Goal: Information Seeking & Learning: Check status

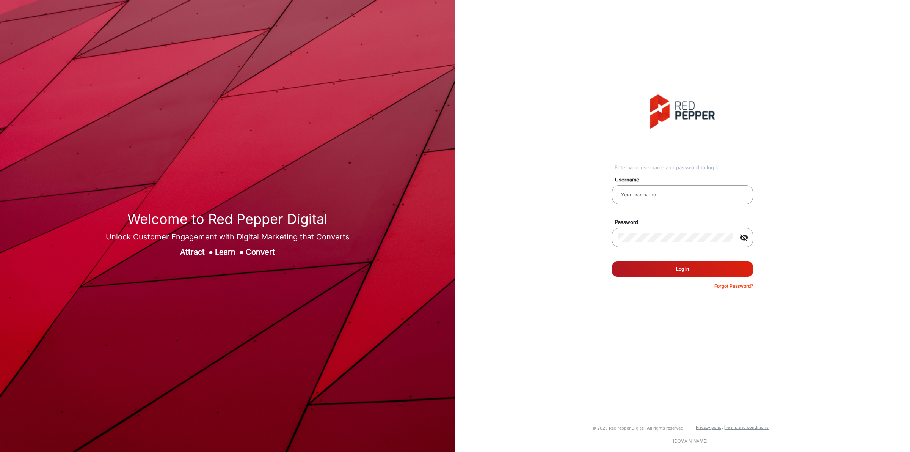
type input "[PERSON_NAME]"
click at [670, 272] on button "Log In" at bounding box center [682, 268] width 141 height 15
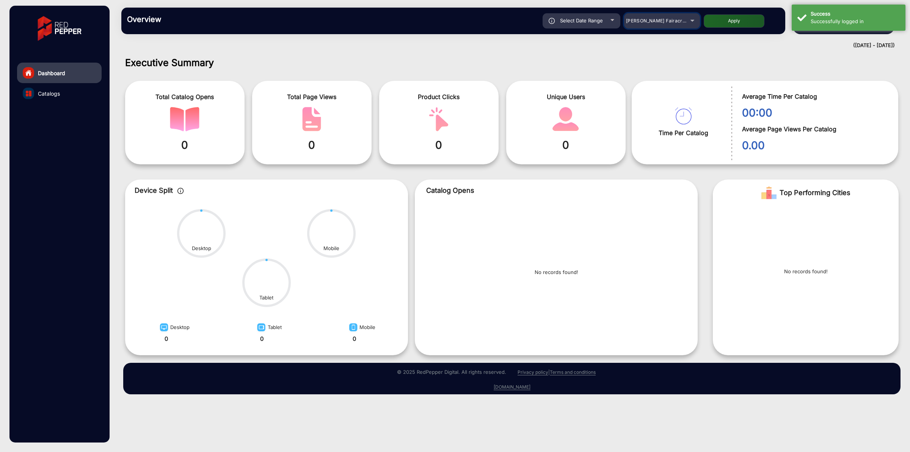
click at [679, 16] on mat-select "[PERSON_NAME] Fairacre Farms" at bounding box center [662, 20] width 76 height 15
click at [674, 20] on span "[PERSON_NAME] Fairacre Farms" at bounding box center [663, 21] width 75 height 6
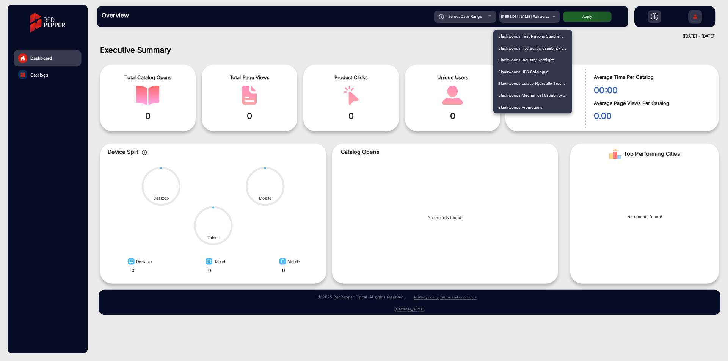
scroll to position [1260, 0]
click at [636, 91] on span "JB Hi-fi" at bounding box center [631, 89] width 17 height 15
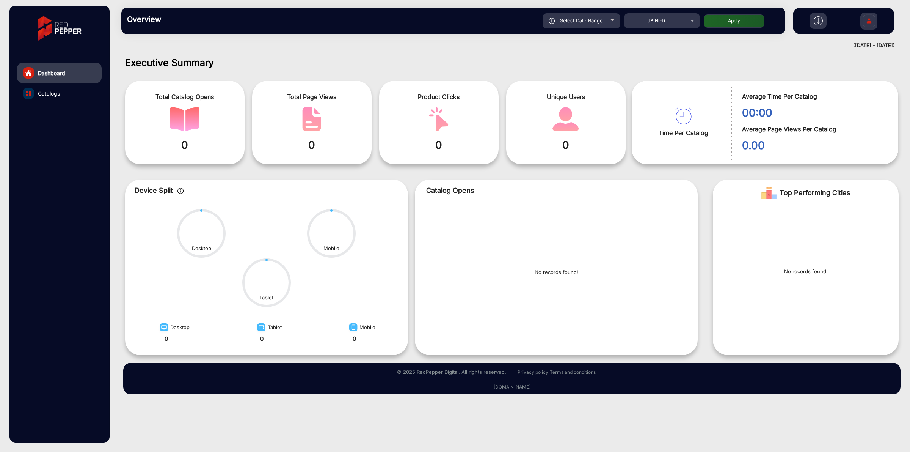
click at [739, 25] on button "Apply" at bounding box center [734, 20] width 61 height 13
type input "[DATE]"
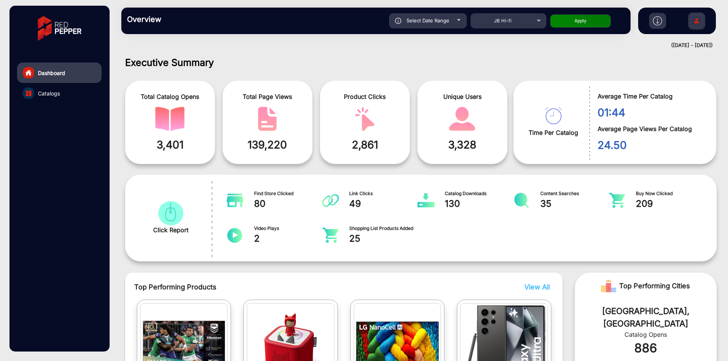
drag, startPoint x: 909, startPoint y: 2, endPoint x: 451, endPoint y: 54, distance: 461.0
click at [451, 54] on div "Executive Summary Total Catalog Opens 3,401 Total Page Views 139,220 Product Cl…" at bounding box center [421, 206] width 614 height 311
click at [429, 16] on div "Select Date Range" at bounding box center [428, 20] width 78 height 15
type input "[DATE]"
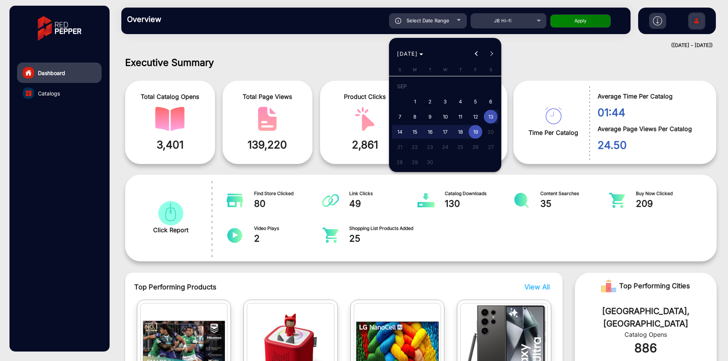
click at [537, 66] on div at bounding box center [364, 180] width 728 height 361
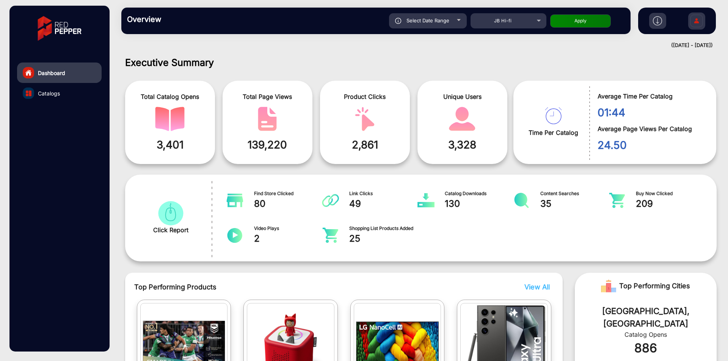
click at [409, 20] on span "Select Date Range" at bounding box center [428, 20] width 43 height 6
type input "[DATE]"
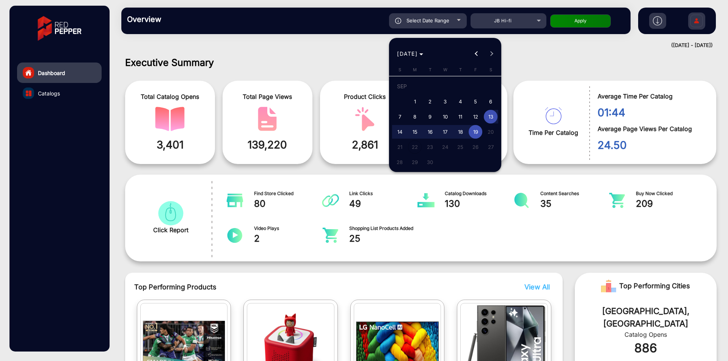
click at [533, 77] on div at bounding box center [364, 180] width 728 height 361
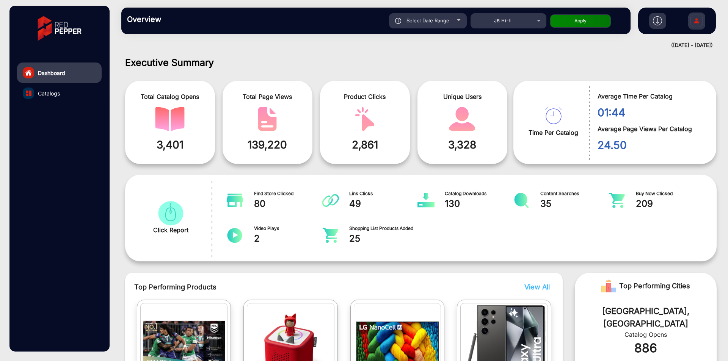
click at [432, 25] on div "Select Date Range" at bounding box center [428, 20] width 78 height 15
type input "[DATE]"
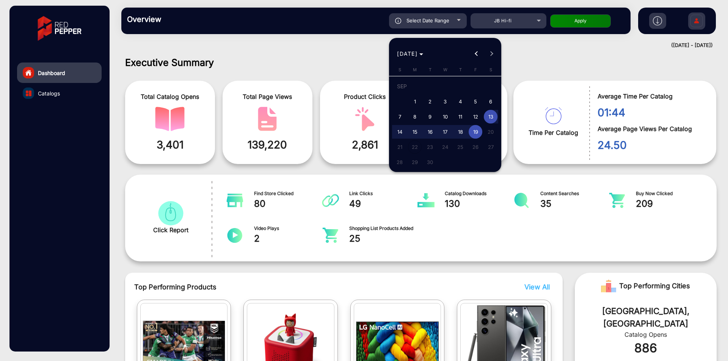
click at [462, 133] on span "18" at bounding box center [461, 132] width 14 height 14
type input "[DATE]"
click at [462, 133] on span "18" at bounding box center [461, 132] width 14 height 14
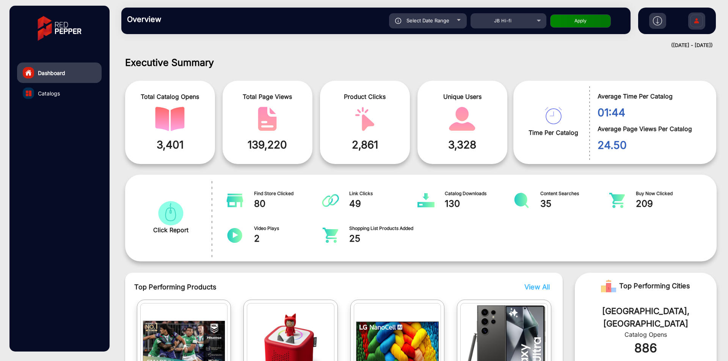
type input "[DATE]"
click at [567, 16] on button "Apply" at bounding box center [580, 20] width 61 height 13
type input "[DATE]"
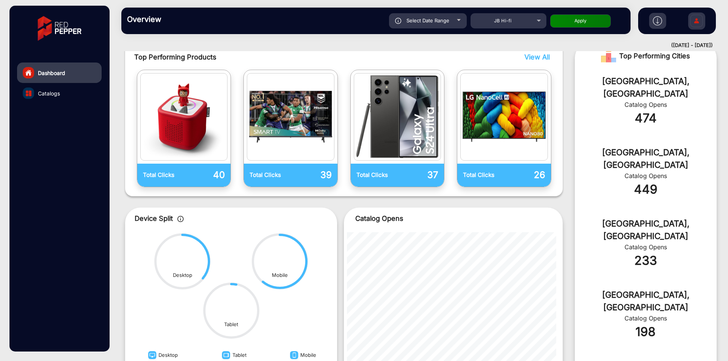
scroll to position [300, 0]
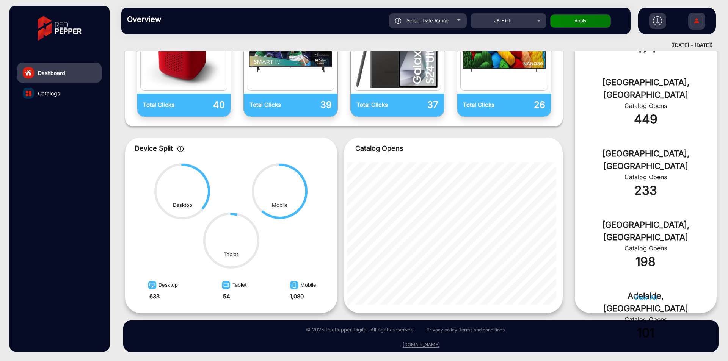
click at [39, 98] on link "Catalogs" at bounding box center [59, 93] width 85 height 20
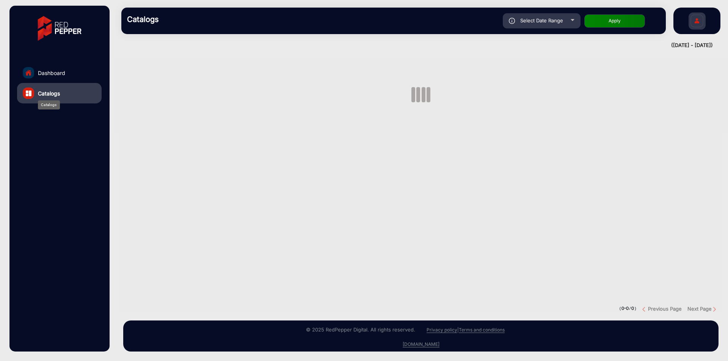
click at [44, 93] on span "Catalogs" at bounding box center [49, 93] width 22 height 8
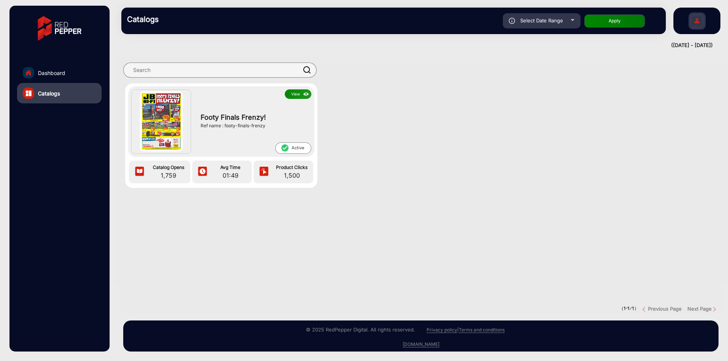
click at [293, 96] on button "View" at bounding box center [298, 93] width 27 height 9
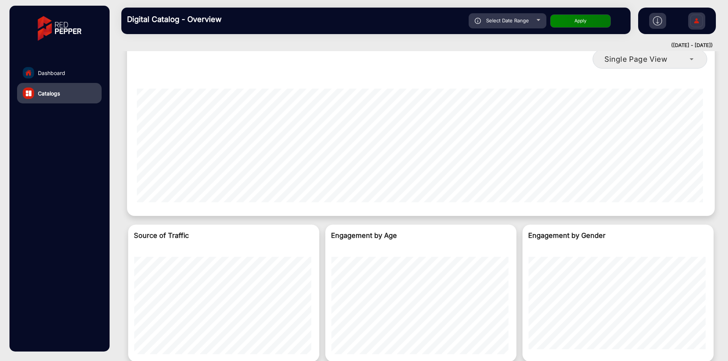
scroll to position [683, 0]
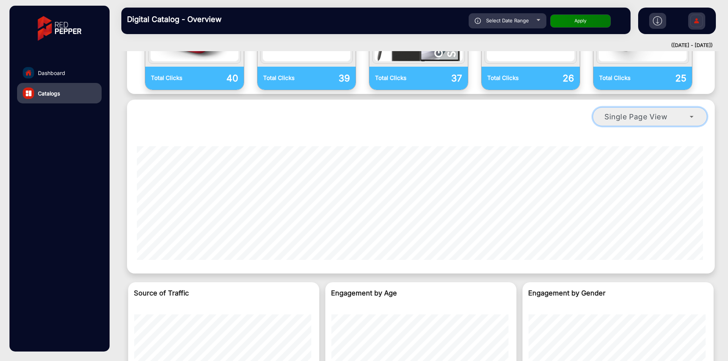
click at [630, 112] on span "Single Page View" at bounding box center [635, 116] width 63 height 9
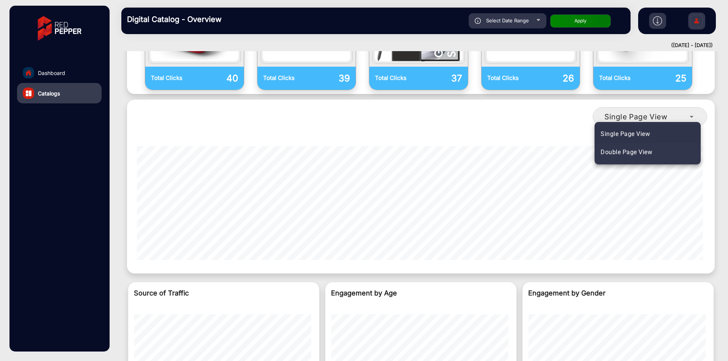
click at [631, 135] on span "Single Page View" at bounding box center [625, 134] width 49 height 9
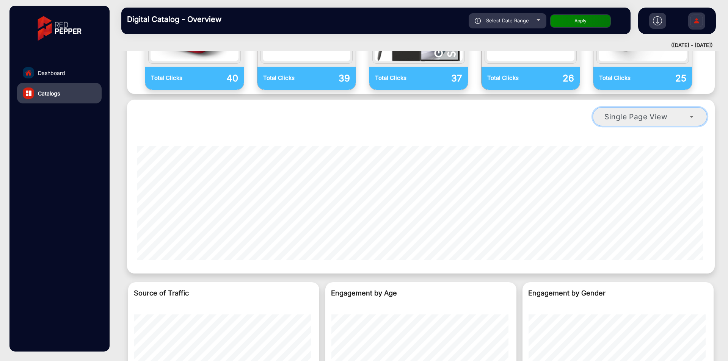
click at [635, 112] on span "Single Page View" at bounding box center [635, 116] width 63 height 9
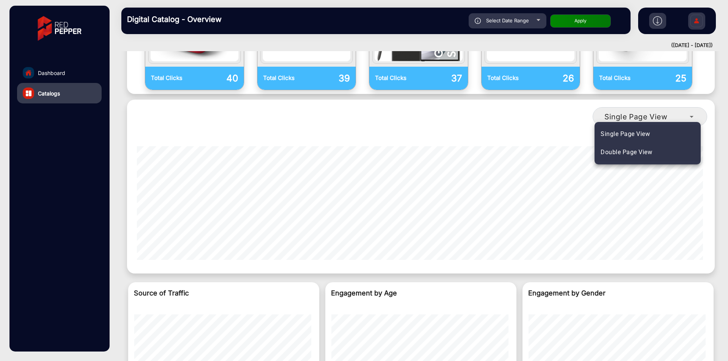
click at [634, 147] on mat-option "Double Page View" at bounding box center [648, 152] width 106 height 18
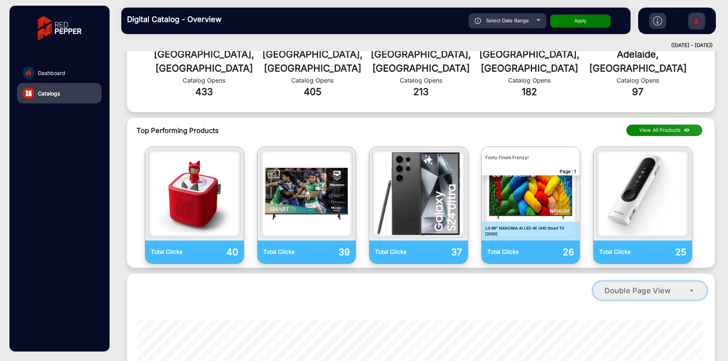
scroll to position [431, 0]
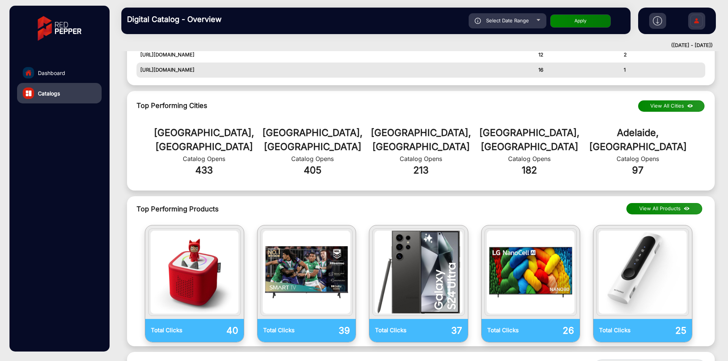
click at [666, 203] on button "View All Products" at bounding box center [664, 208] width 76 height 11
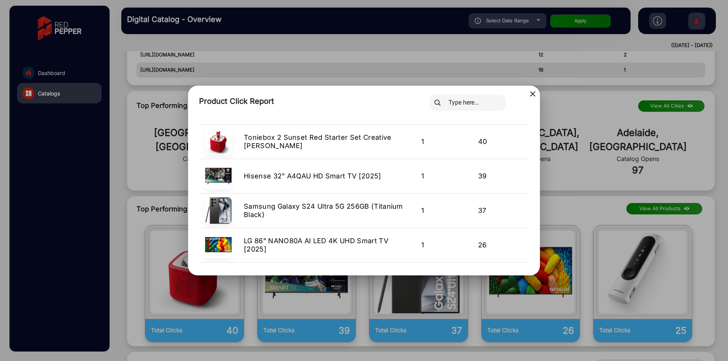
scroll to position [0, 0]
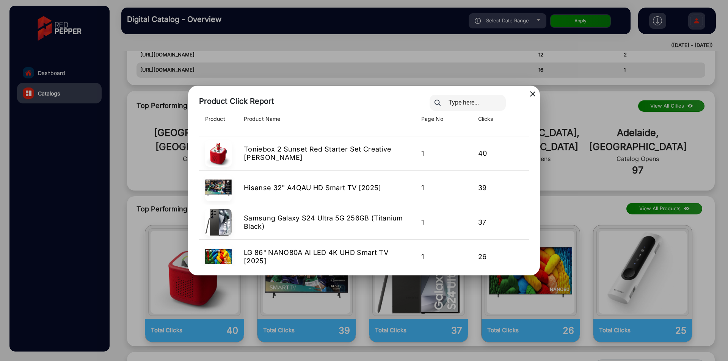
click at [532, 92] on mat-icon "close" at bounding box center [532, 93] width 9 height 9
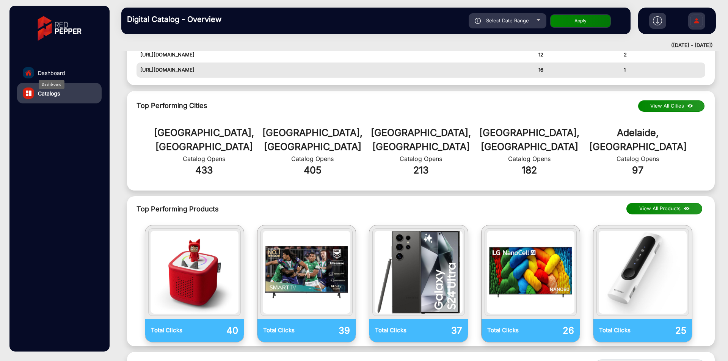
click at [53, 70] on span "Dashboard" at bounding box center [51, 73] width 27 height 8
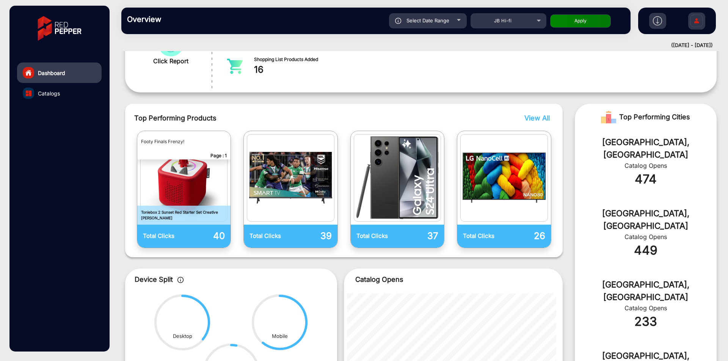
scroll to position [107, 0]
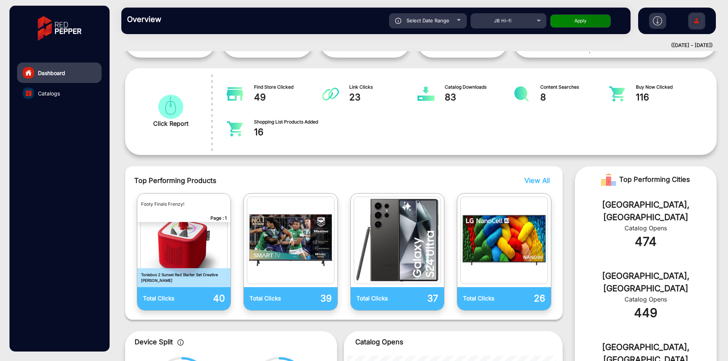
click at [62, 100] on link "Catalogs" at bounding box center [59, 93] width 85 height 20
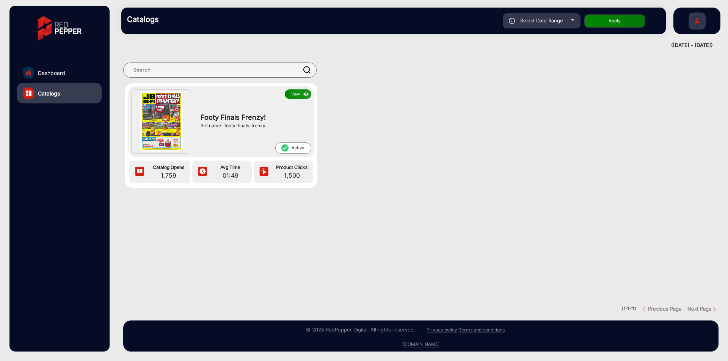
click at [308, 98] on img at bounding box center [306, 94] width 9 height 8
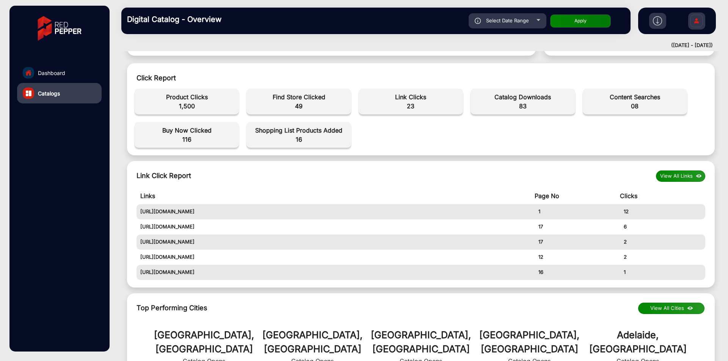
scroll to position [152, 0]
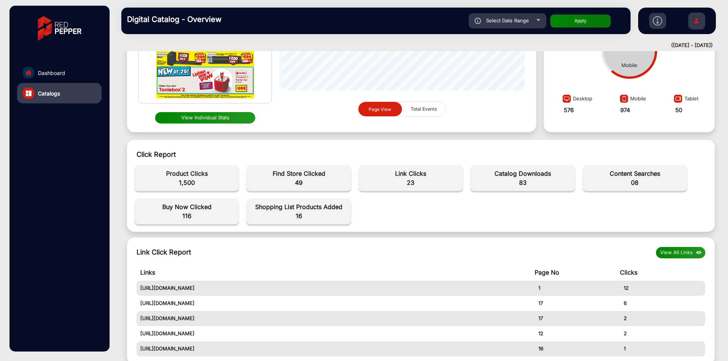
click at [667, 248] on button "View All Links" at bounding box center [680, 252] width 49 height 11
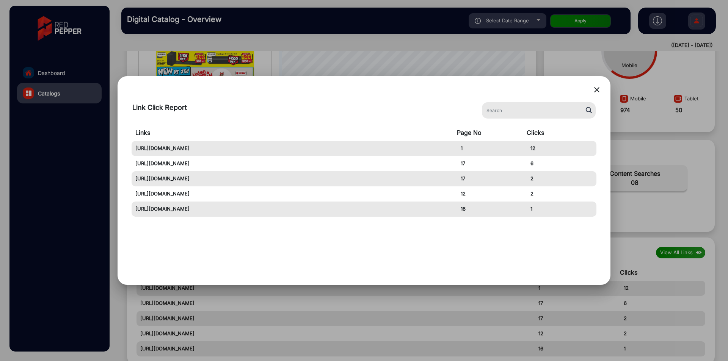
click at [655, 166] on div at bounding box center [364, 180] width 728 height 361
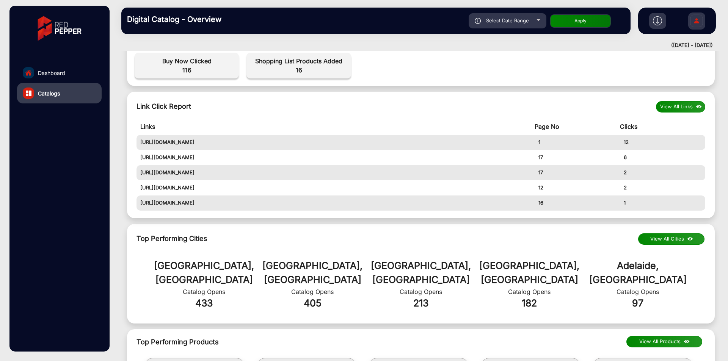
scroll to position [303, 0]
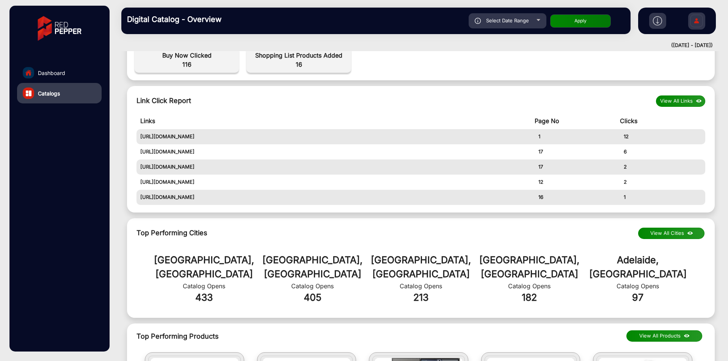
click at [672, 235] on button "View All Cities" at bounding box center [671, 233] width 66 height 11
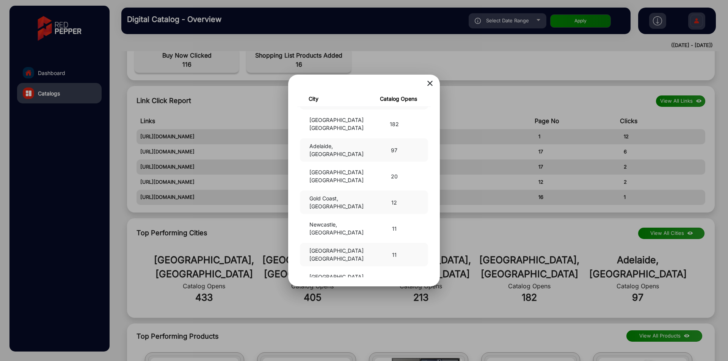
scroll to position [0, 0]
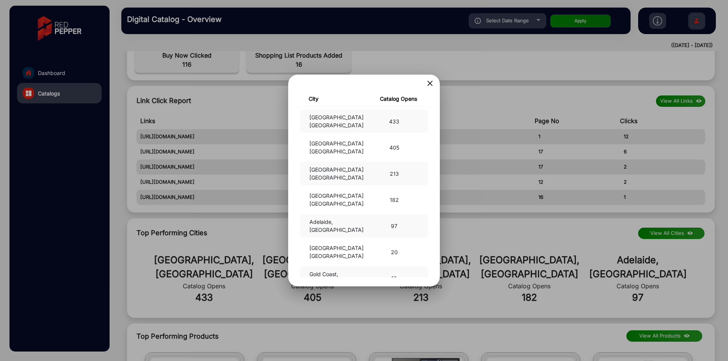
click at [531, 128] on div at bounding box center [364, 180] width 728 height 361
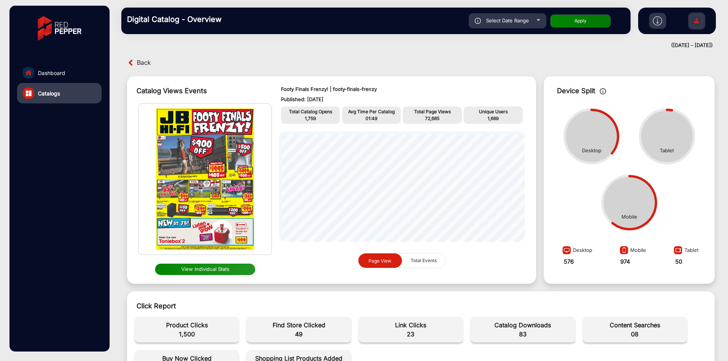
click at [198, 272] on button "View Individual Stats" at bounding box center [205, 269] width 100 height 11
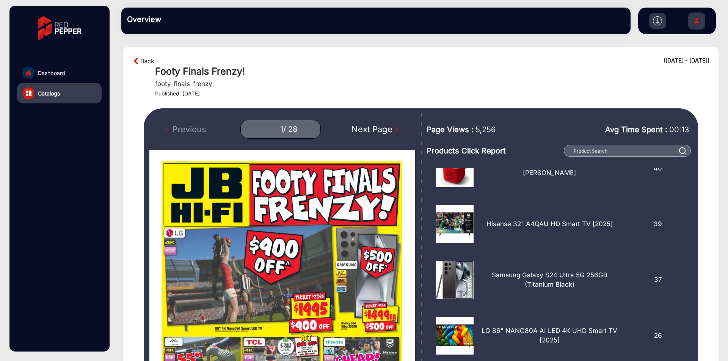
click at [375, 133] on div "Next Page" at bounding box center [376, 129] width 49 height 13
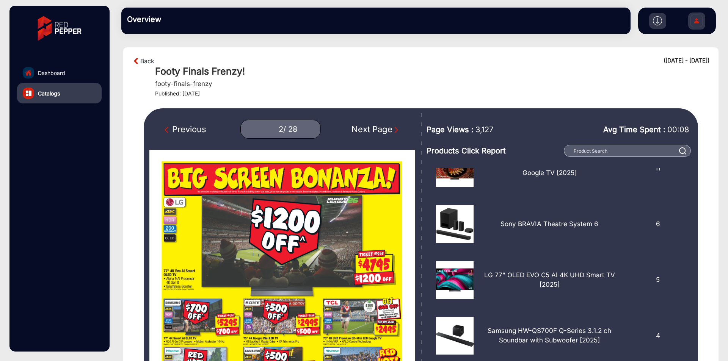
click at [375, 133] on div "Next Page" at bounding box center [376, 129] width 49 height 13
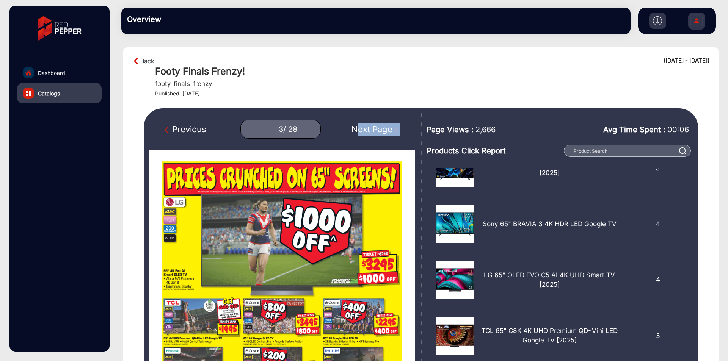
click at [375, 133] on div "Next Page" at bounding box center [376, 129] width 49 height 13
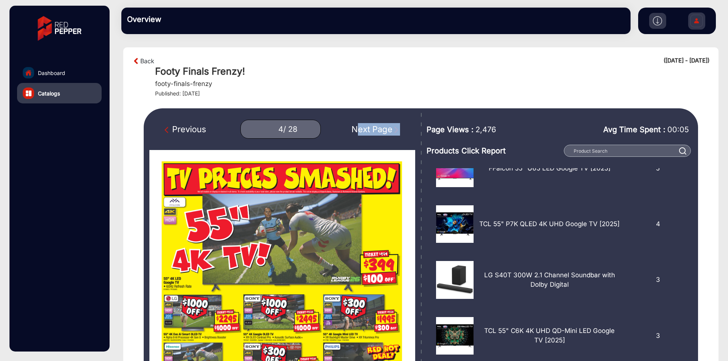
click at [392, 137] on div "Previous 4 / 28 Next Page" at bounding box center [282, 129] width 266 height 19
click at [376, 134] on div "Next Page" at bounding box center [376, 129] width 49 height 13
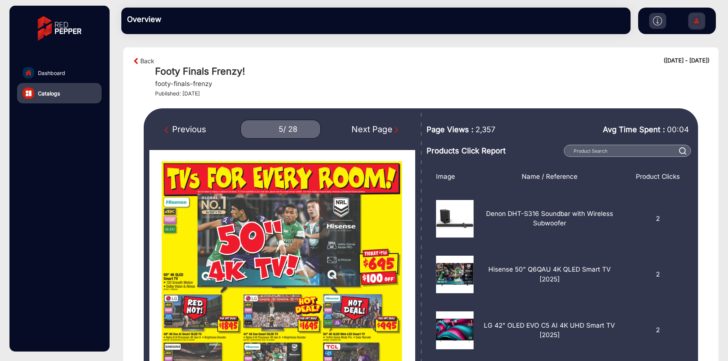
click at [378, 100] on section "Back ([DATE] - [DATE]) Footy Finals Frenzy! footy-finals-frenzy Published: [DAT…" at bounding box center [420, 292] width 595 height 490
click at [192, 130] on div "Previous" at bounding box center [186, 129] width 42 height 13
type input "4"
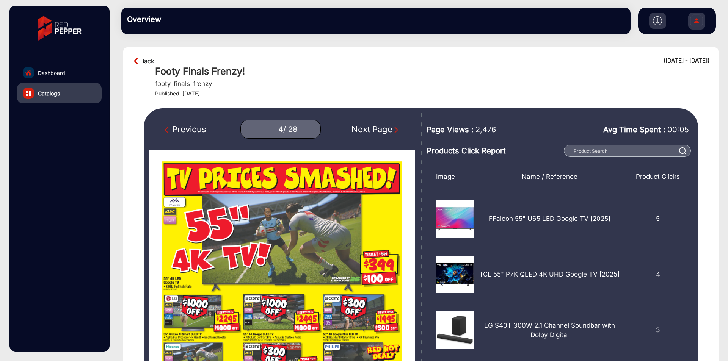
click at [145, 61] on link "Back" at bounding box center [147, 61] width 14 height 9
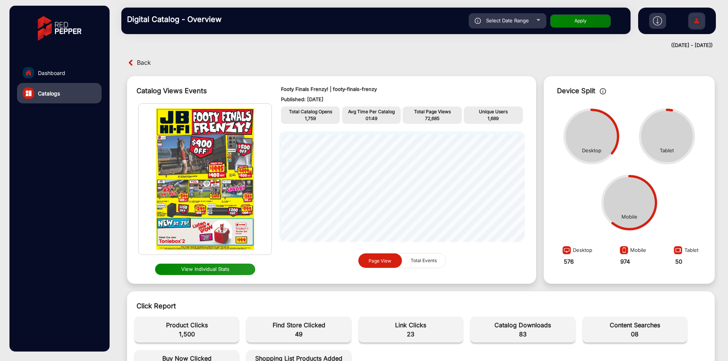
click at [145, 61] on span "Back" at bounding box center [144, 63] width 14 height 12
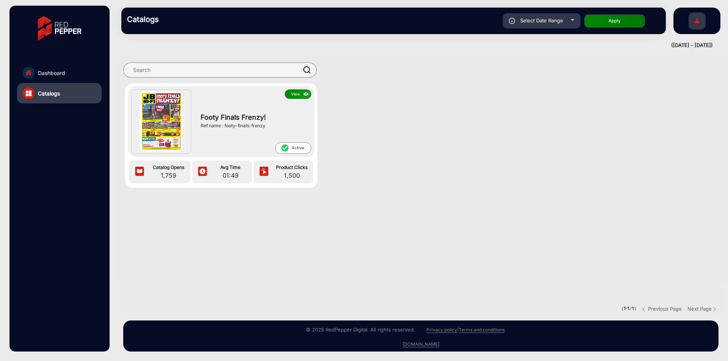
click at [28, 73] on img "home" at bounding box center [28, 72] width 7 height 7
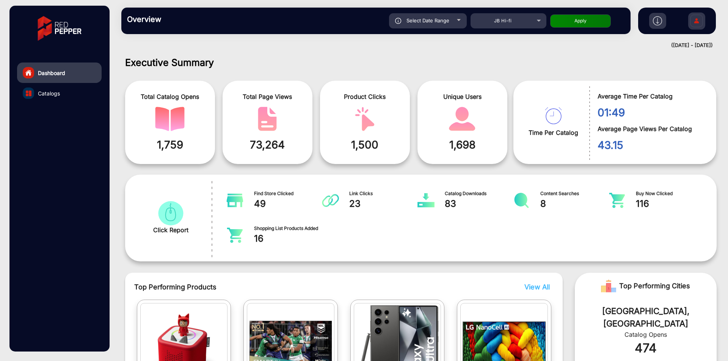
scroll to position [6, 0]
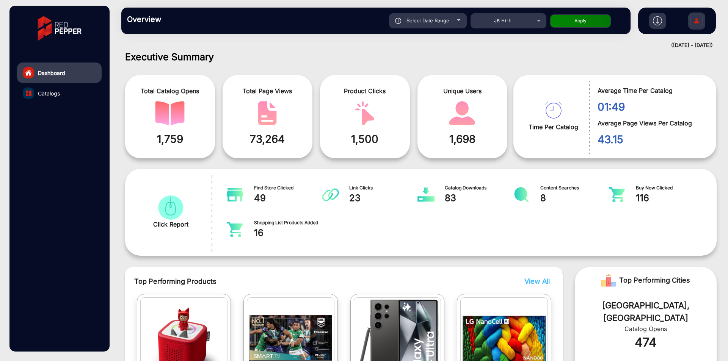
click at [445, 18] on span "Select Date Range" at bounding box center [428, 20] width 43 height 6
type input "[DATE]"
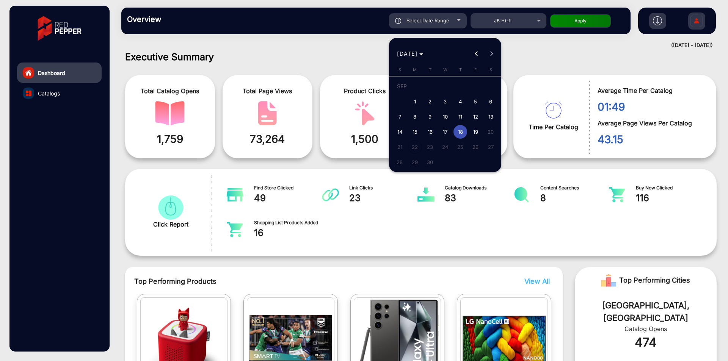
click at [477, 134] on span "19" at bounding box center [476, 132] width 14 height 14
type input "[DATE]"
click at [477, 134] on span "19" at bounding box center [476, 132] width 14 height 14
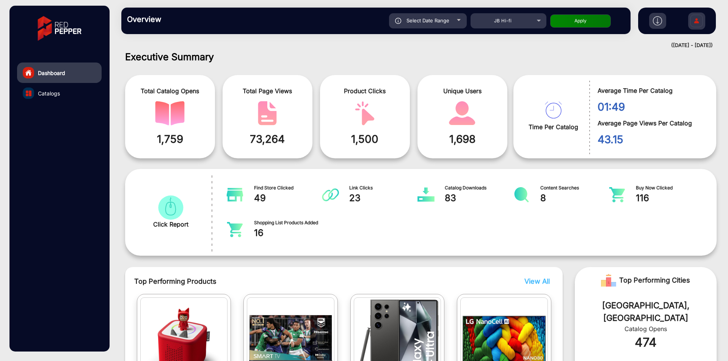
type input "[DATE]"
click at [571, 24] on button "Apply" at bounding box center [580, 20] width 61 height 13
type input "[DATE]"
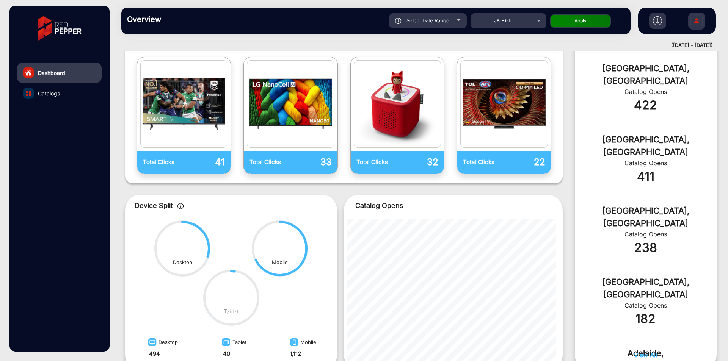
scroll to position [300, 0]
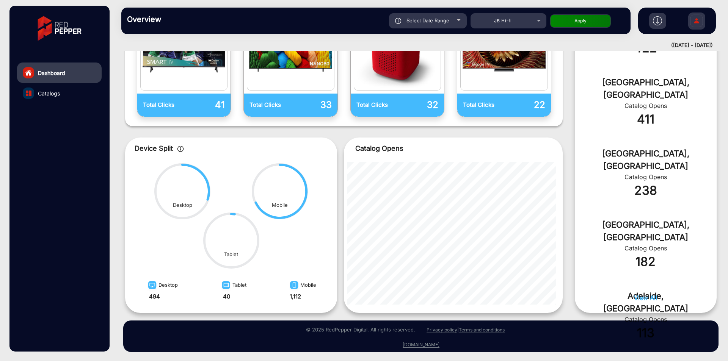
click at [53, 100] on link "Catalogs" at bounding box center [59, 93] width 85 height 20
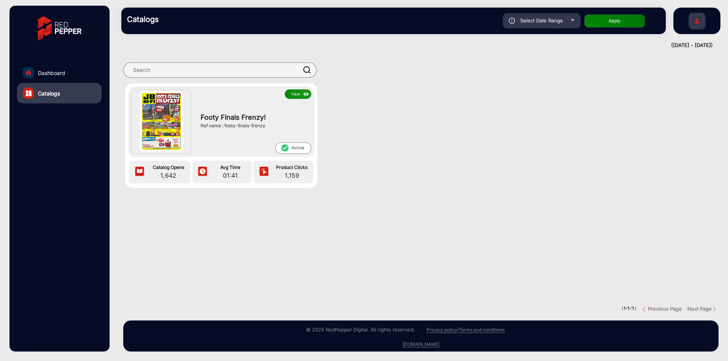
click at [289, 94] on button "View" at bounding box center [298, 93] width 27 height 9
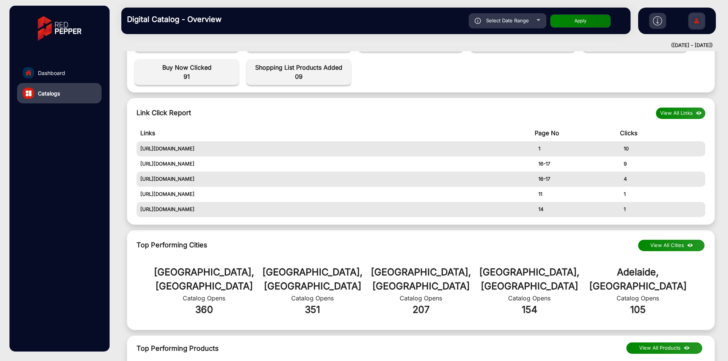
scroll to position [127, 0]
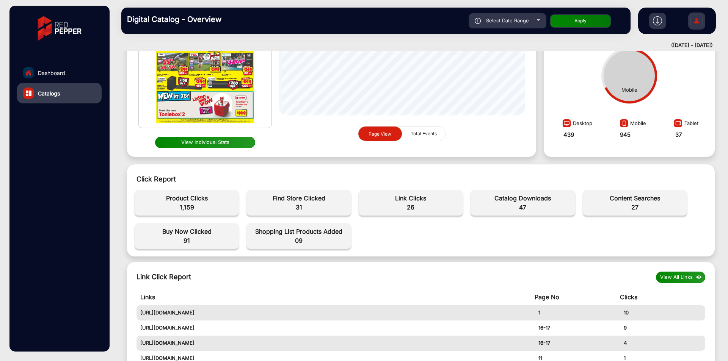
click at [238, 141] on button "View Individual Stats" at bounding box center [205, 142] width 100 height 11
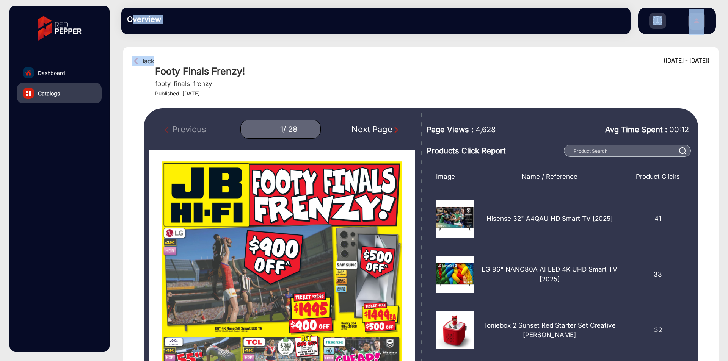
drag, startPoint x: 156, startPoint y: 38, endPoint x: 107, endPoint y: 151, distance: 122.6
click at [107, 123] on mat-drawer-container "Dashboard Catalogs Overview falsefalse Hi, [PERSON_NAME] Change Password Log Ou…" at bounding box center [364, 180] width 728 height 361
click at [56, 77] on span "Dashboard" at bounding box center [51, 73] width 27 height 8
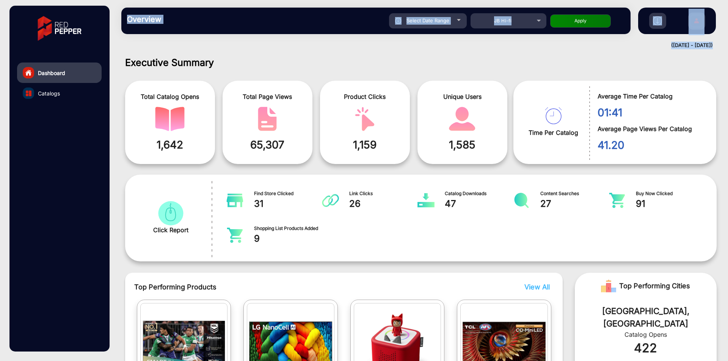
scroll to position [6, 0]
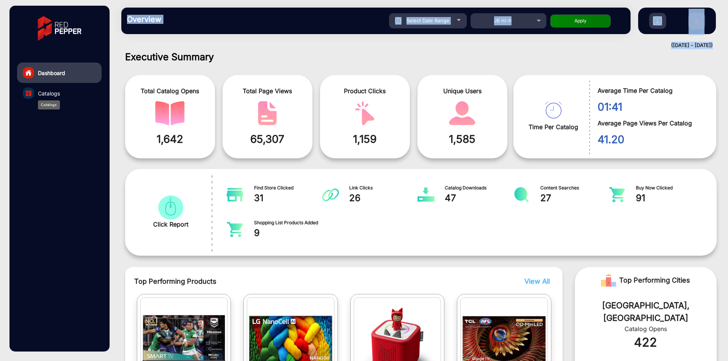
click at [42, 97] on span "Catalogs" at bounding box center [49, 93] width 22 height 8
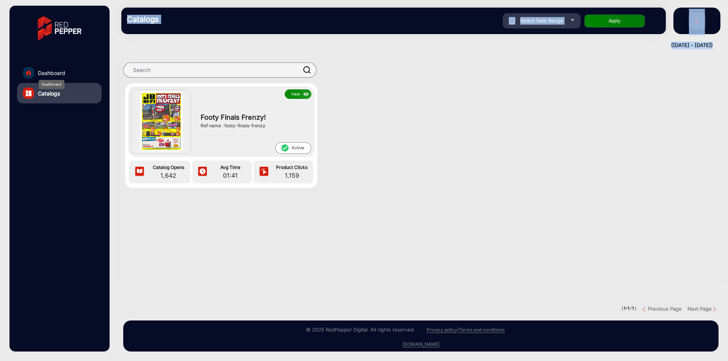
click at [47, 75] on span "Dashboard" at bounding box center [51, 73] width 27 height 8
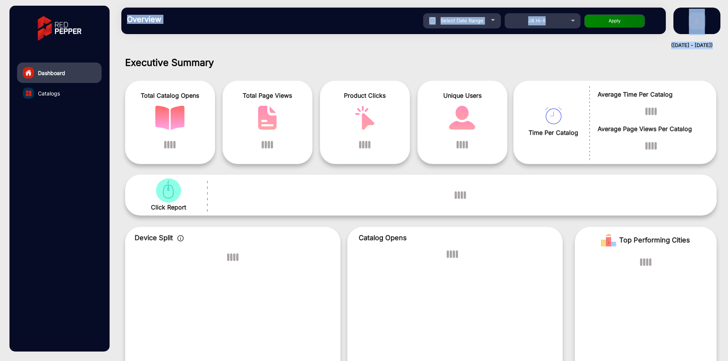
scroll to position [6, 0]
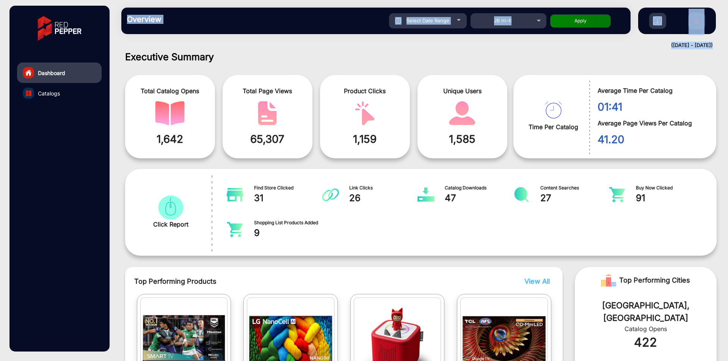
click at [429, 21] on span "Select Date Range" at bounding box center [428, 20] width 43 height 6
type input "[DATE]"
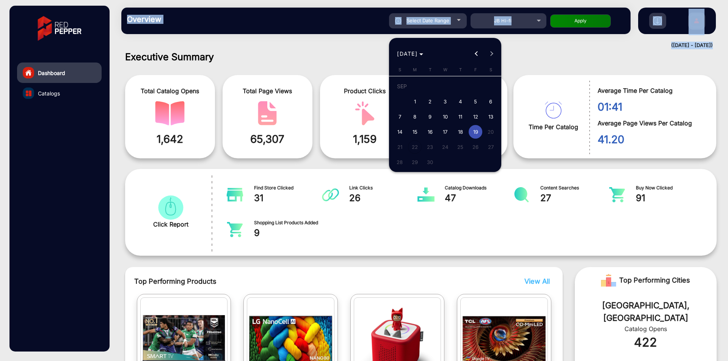
click at [433, 132] on span "16" at bounding box center [430, 132] width 14 height 14
type input "[DATE]"
click at [433, 132] on span "16" at bounding box center [430, 132] width 14 height 14
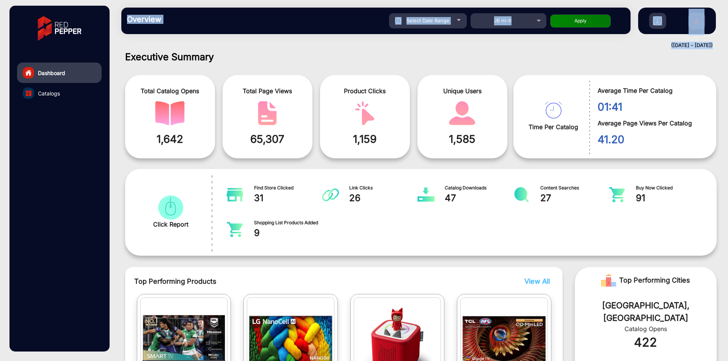
type input "[DATE]"
click at [580, 17] on button "Apply" at bounding box center [580, 20] width 61 height 13
type input "[DATE]"
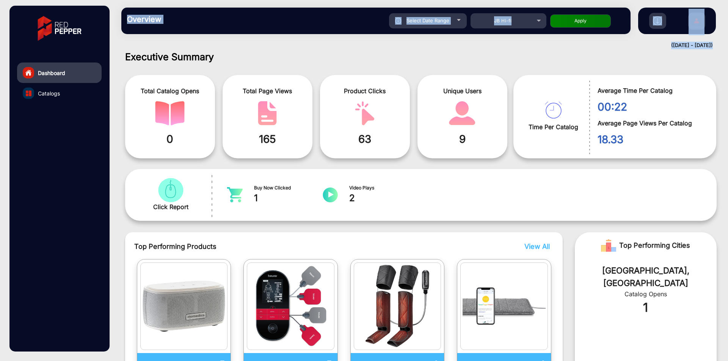
click at [273, 47] on div "([DATE] - [DATE])" at bounding box center [413, 46] width 599 height 8
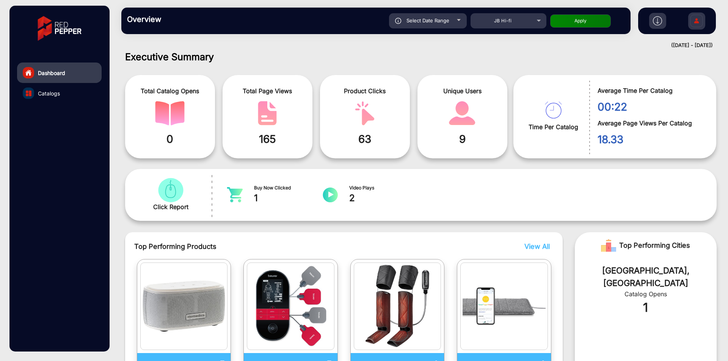
click at [417, 26] on div "Select Date Range" at bounding box center [428, 20] width 78 height 15
type input "[DATE]"
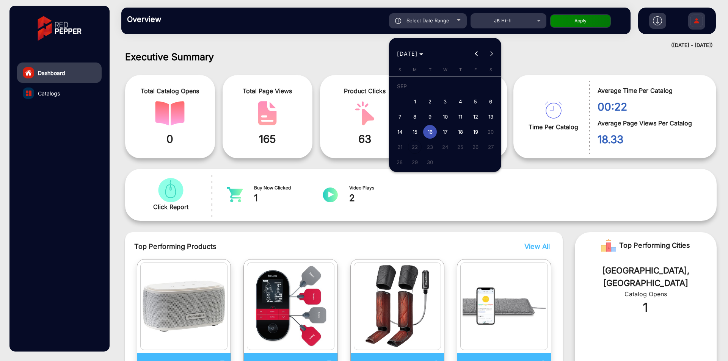
click at [478, 133] on span "19" at bounding box center [476, 132] width 14 height 14
type input "[DATE]"
click at [478, 133] on span "19" at bounding box center [476, 132] width 14 height 14
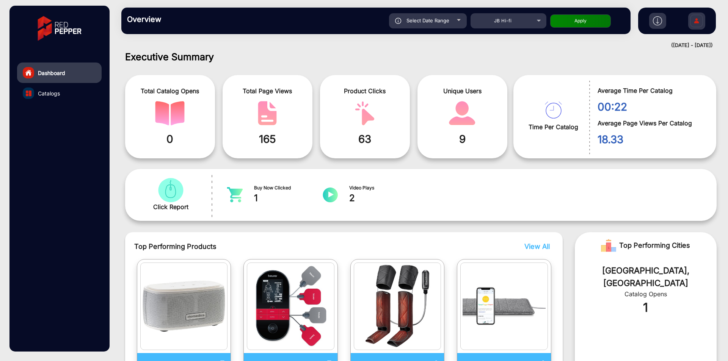
type input "[DATE]"
click at [572, 24] on button "Apply" at bounding box center [580, 20] width 61 height 13
type input "[DATE]"
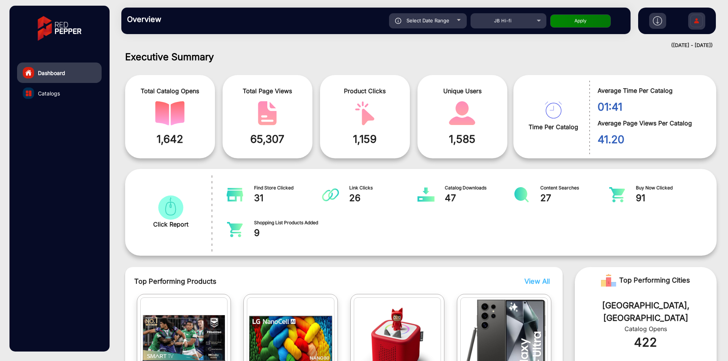
click at [479, 56] on h1 "Executive Summary" at bounding box center [421, 56] width 592 height 11
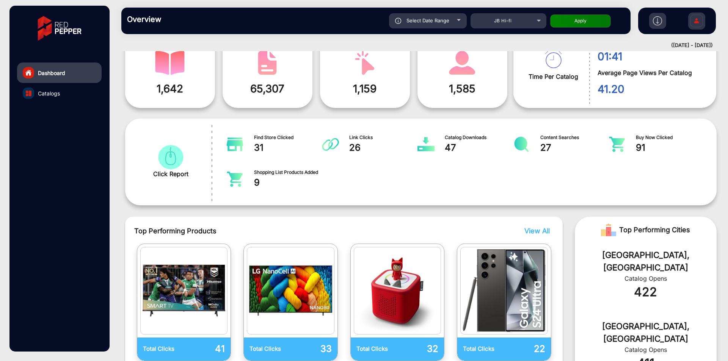
scroll to position [0, 0]
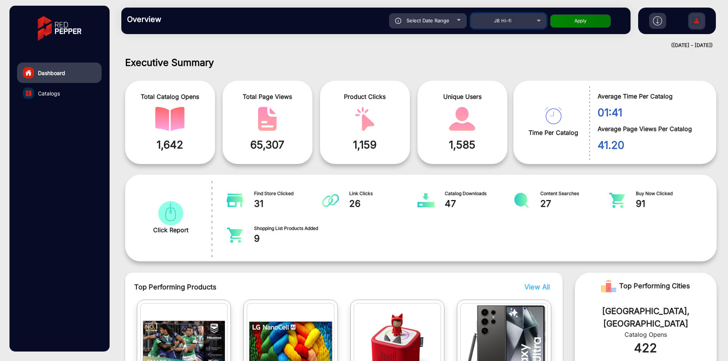
click at [492, 20] on div "JB Hi-fi" at bounding box center [503, 20] width 61 height 9
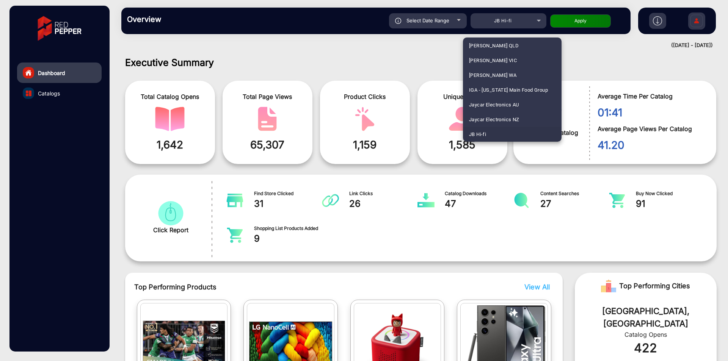
click at [458, 42] on div at bounding box center [364, 180] width 728 height 361
